Goal: Use online tool/utility: Utilize a website feature to perform a specific function

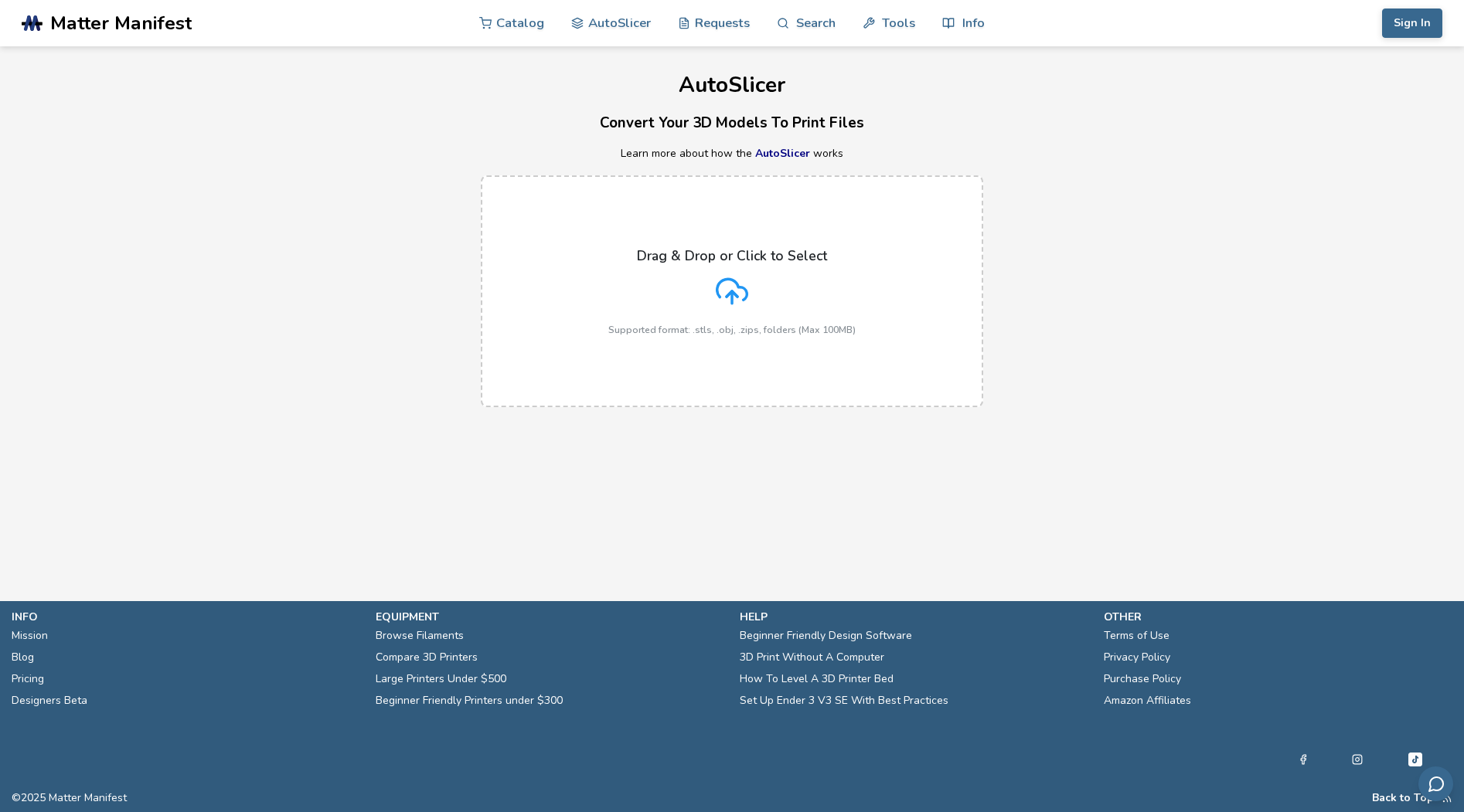
click at [726, 257] on p "Drag & Drop or Click to Select" at bounding box center [732, 256] width 191 height 15
click at [0, 0] on input "Drag & Drop or Click to Select Supported format: .stls, .obj, .zips, folders (M…" at bounding box center [0, 0] width 0 height 0
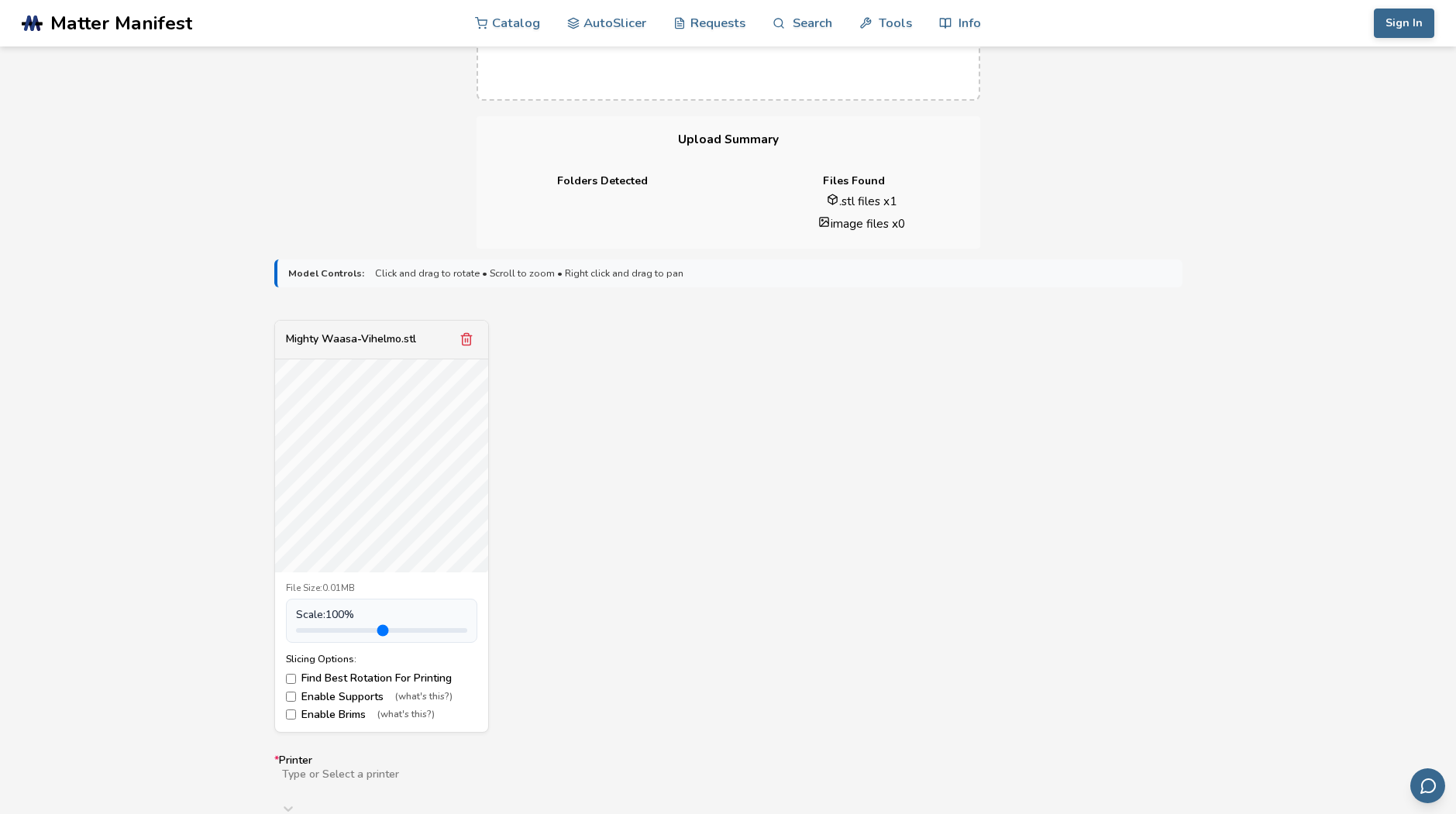
scroll to position [516, 0]
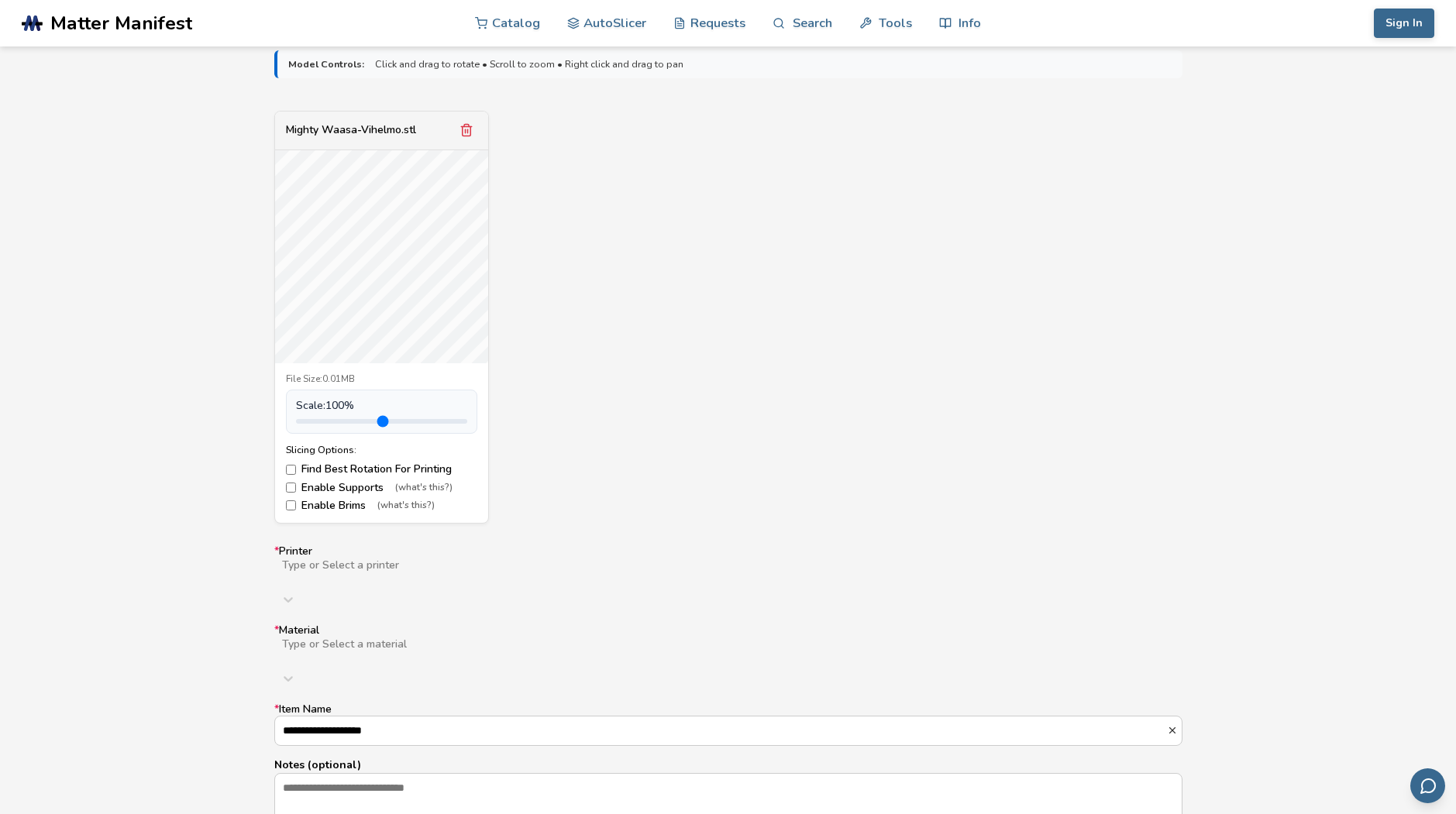
click at [410, 574] on div "**********" at bounding box center [728, 685] width 908 height 282
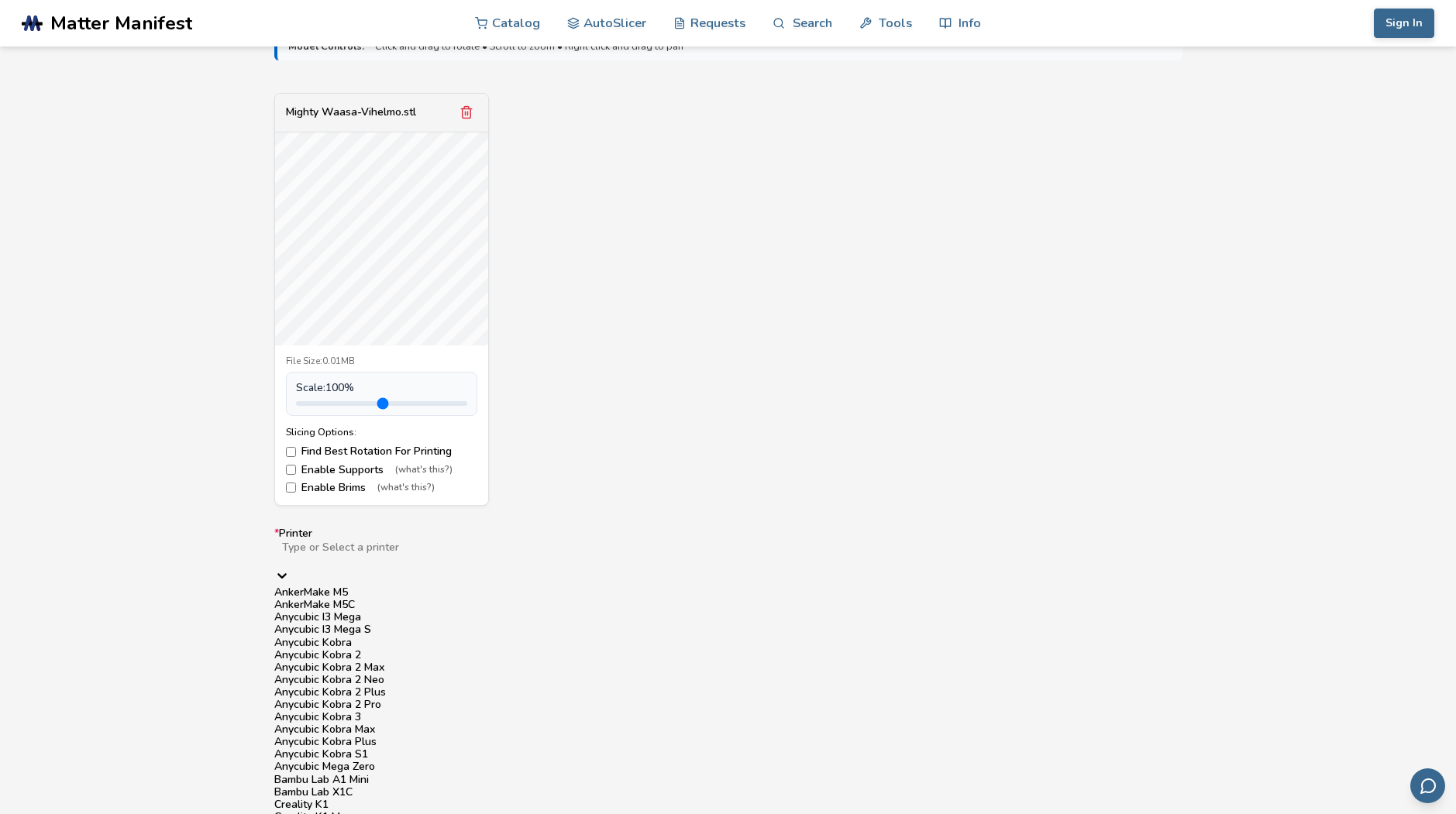
click at [383, 699] on div "Anycubic Kobra 2 Plus" at bounding box center [728, 692] width 908 height 12
click at [428, 553] on div at bounding box center [728, 559] width 896 height 12
click at [372, 661] on div "Anycubic Kobra 2" at bounding box center [728, 655] width 908 height 12
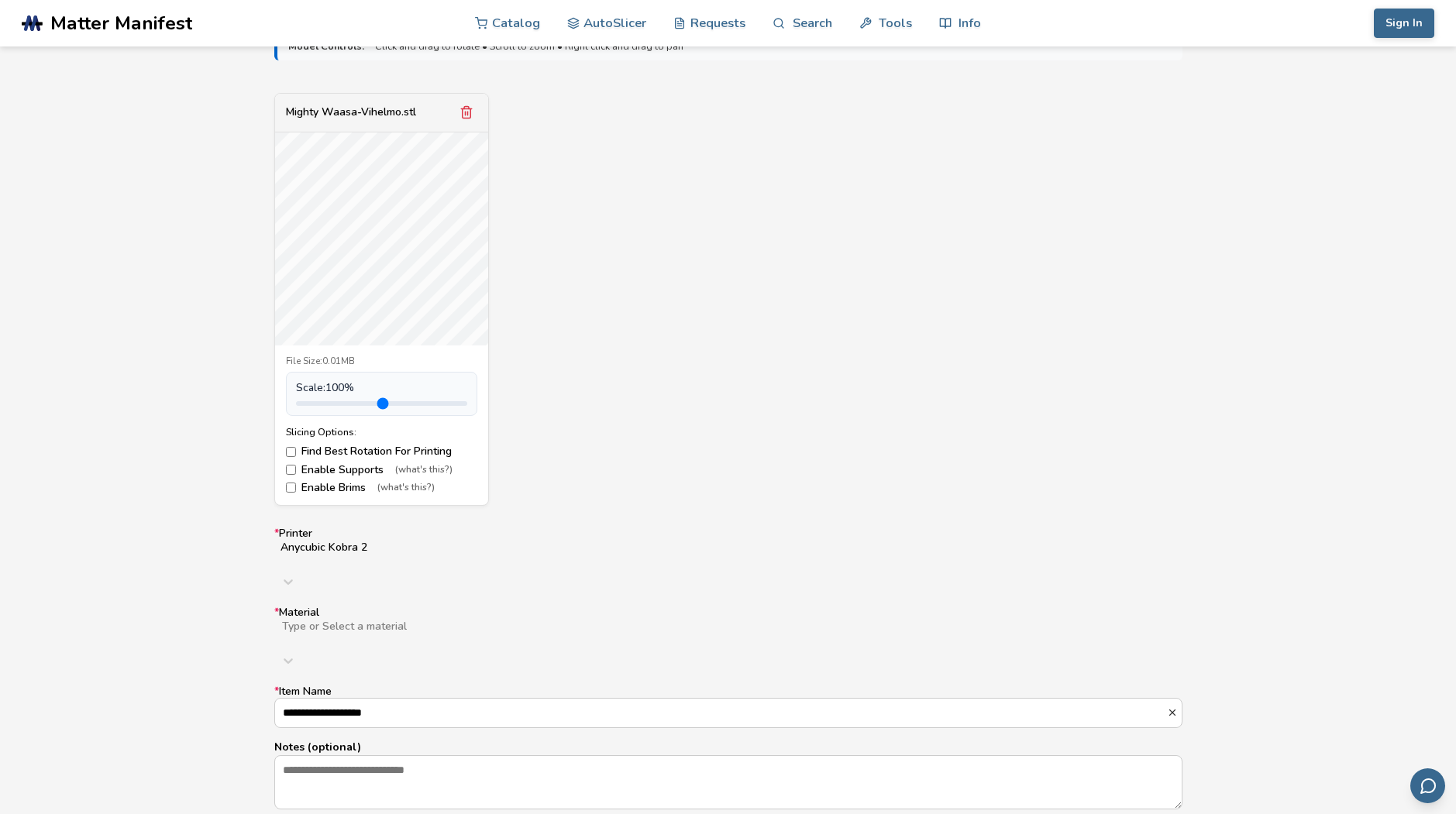
drag, startPoint x: 665, startPoint y: 405, endPoint x: 655, endPoint y: 467, distance: 62.8
drag, startPoint x: 655, startPoint y: 467, endPoint x: 581, endPoint y: 335, distance: 151.3
click at [581, 335] on div "Mighty Waasa-Vihelmo.stl File Size: 0.01MB Scale: 100 % Slicing Options: Find B…" at bounding box center [728, 299] width 908 height 413
drag, startPoint x: 593, startPoint y: 316, endPoint x: 593, endPoint y: 351, distance: 35.0
click at [593, 351] on div "Mighty Waasa-Vihelmo.stl File Size: 0.01MB Scale: 100 % Slicing Options: Find B…" at bounding box center [728, 299] width 908 height 413
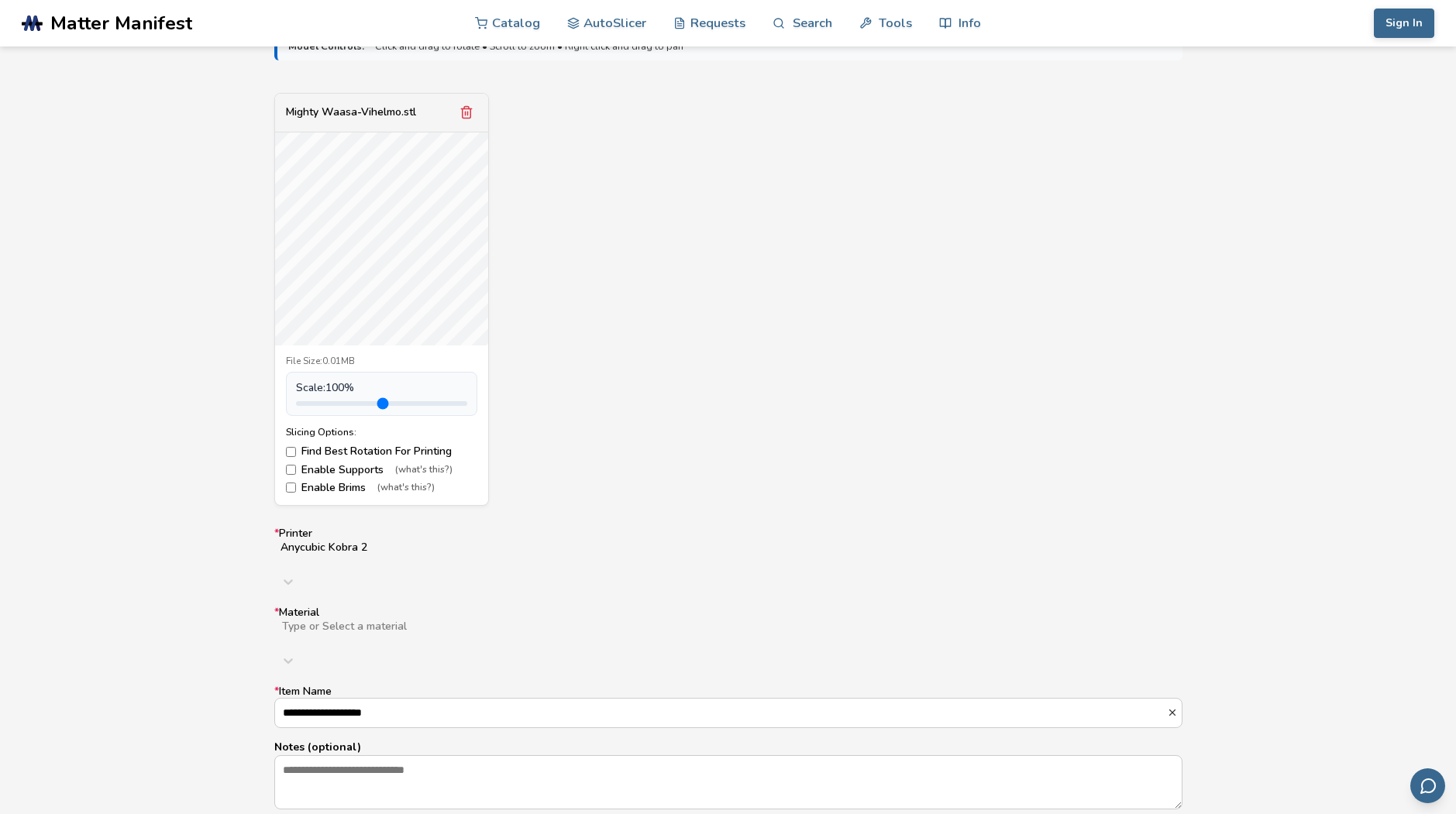
click at [593, 293] on div "Mighty Waasa-Vihelmo.stl File Size: 0.01MB Scale: 100 % Slicing Options: Find B…" at bounding box center [728, 299] width 908 height 413
click at [497, 618] on div "Type or Select a material" at bounding box center [728, 646] width 908 height 55
click at [406, 665] on div "PLA" at bounding box center [728, 671] width 908 height 12
drag, startPoint x: 581, startPoint y: 416, endPoint x: 575, endPoint y: 454, distance: 38.5
type input "***"
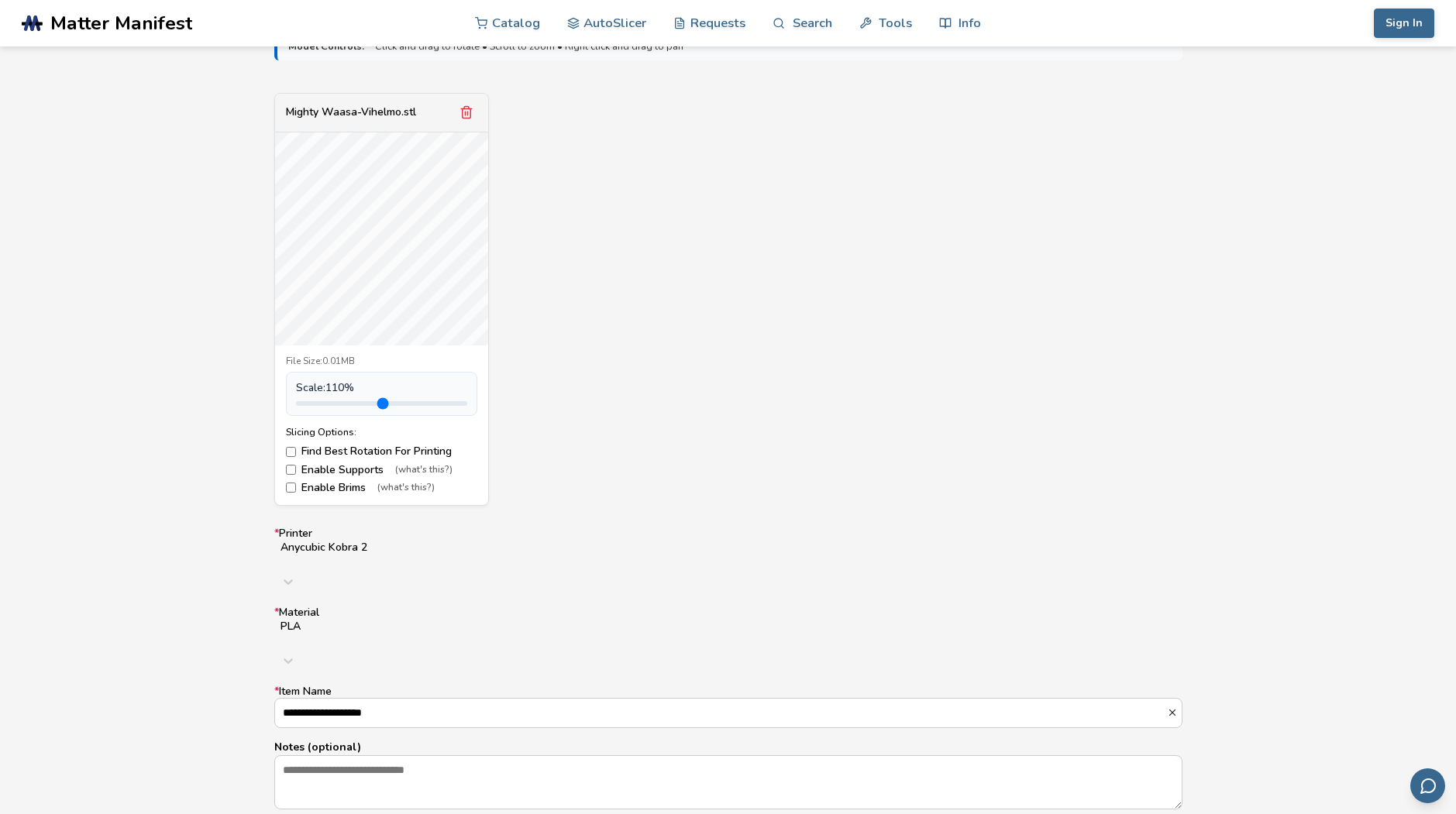
click at [335, 404] on input "range" at bounding box center [381, 403] width 171 height 5
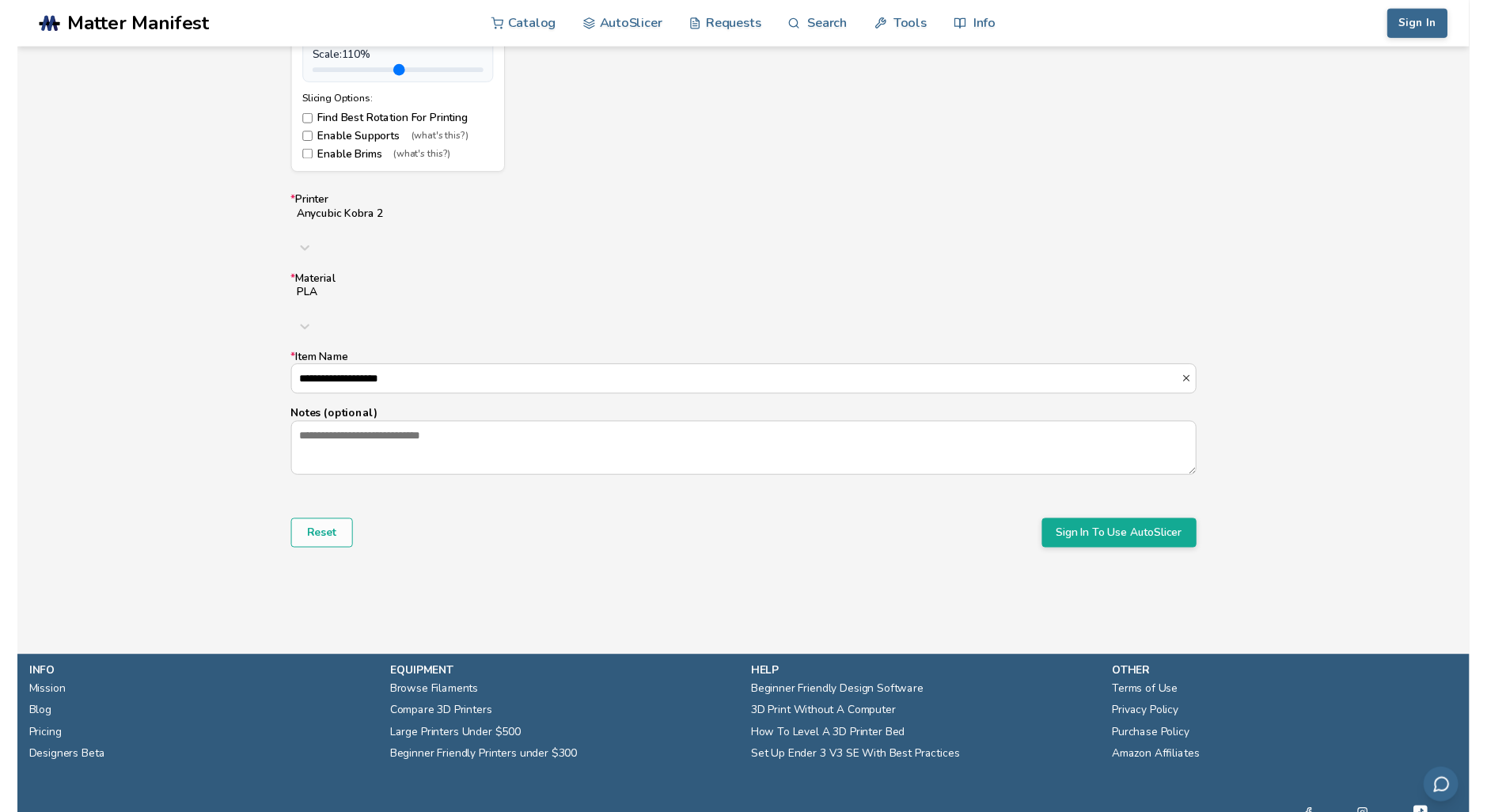
scroll to position [359, 0]
